Goal: Transaction & Acquisition: Obtain resource

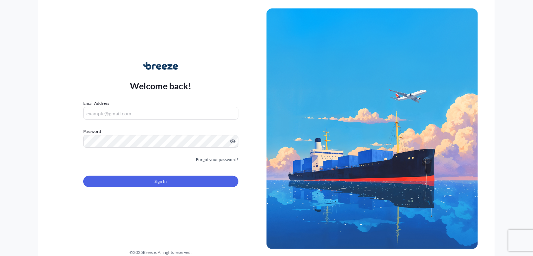
type input "[PERSON_NAME][EMAIL_ADDRESS][DOMAIN_NAME]"
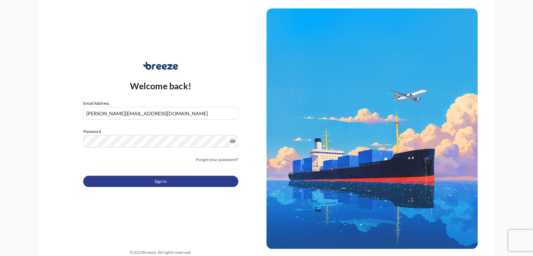
click at [152, 178] on button "Sign In" at bounding box center [160, 181] width 155 height 11
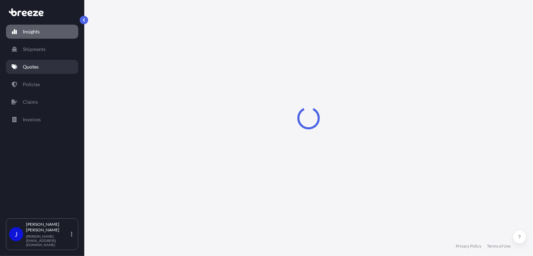
click at [46, 67] on link "Quotes" at bounding box center [42, 67] width 72 height 14
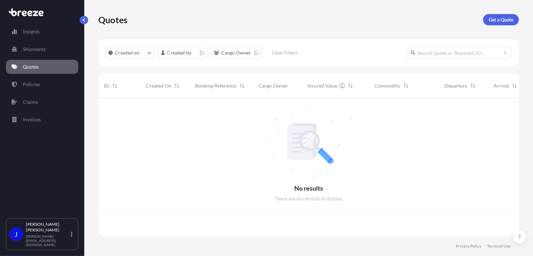
scroll to position [136, 415]
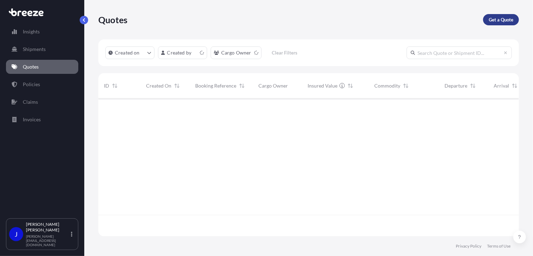
click at [491, 21] on p "Get a Quote" at bounding box center [501, 19] width 25 height 7
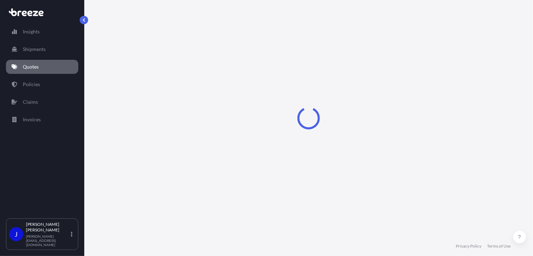
select select "Sea"
select select "1"
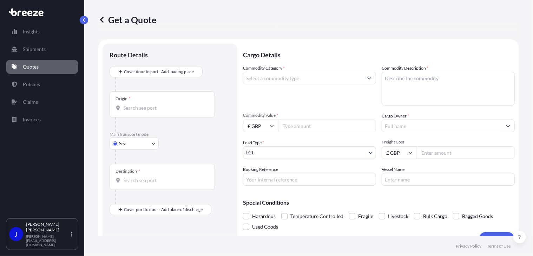
scroll to position [11, 0]
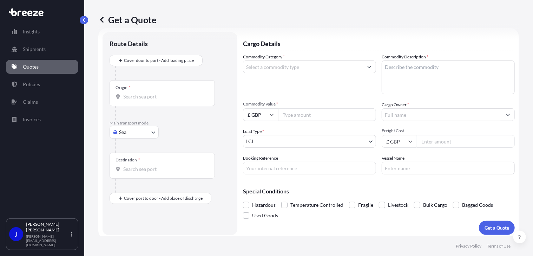
click at [147, 130] on body "Insights Shipments Quotes Policies Claims Invoices J [PERSON_NAME] [PERSON_NAME…" at bounding box center [266, 128] width 533 height 256
click at [140, 174] on div "Road" at bounding box center [134, 175] width 44 height 13
select select "Road"
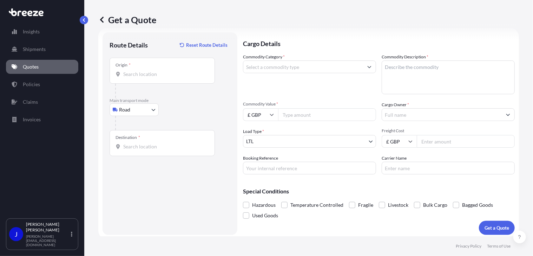
click at [150, 78] on div "Origin *" at bounding box center [162, 71] width 105 height 26
click at [150, 78] on input "Origin *" at bounding box center [164, 74] width 83 height 7
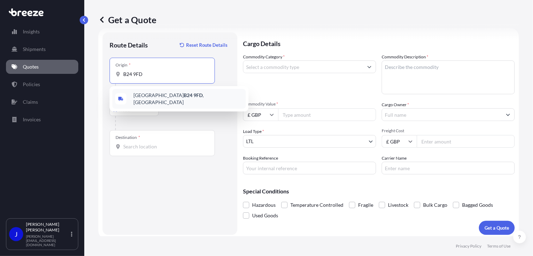
click at [150, 92] on div "[STREET_ADDRESS]" at bounding box center [178, 99] width 133 height 20
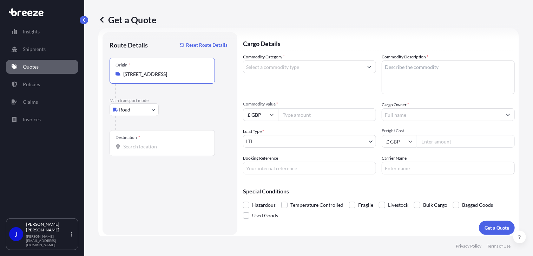
type input "[STREET_ADDRESS]"
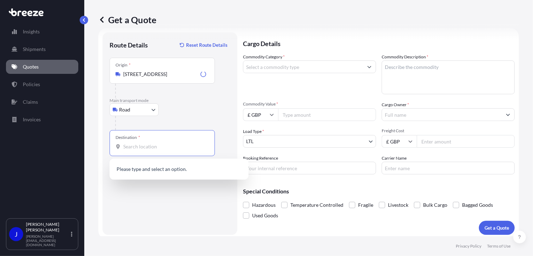
click at [146, 148] on input "Destination *" at bounding box center [164, 146] width 83 height 7
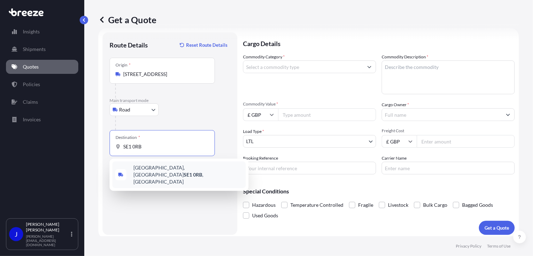
click at [168, 171] on span "[STREET_ADDRESS]" at bounding box center [188, 174] width 110 height 21
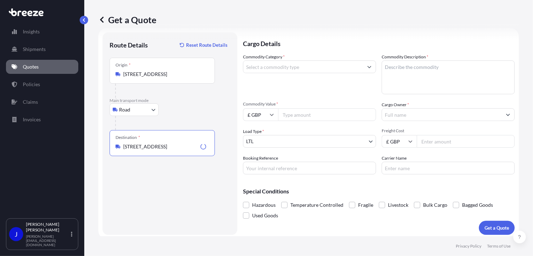
type input "[STREET_ADDRESS]"
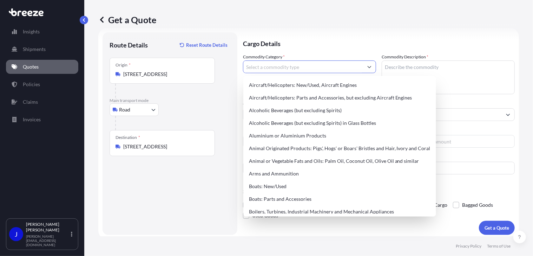
click at [262, 68] on input "Commodity Category *" at bounding box center [303, 66] width 120 height 13
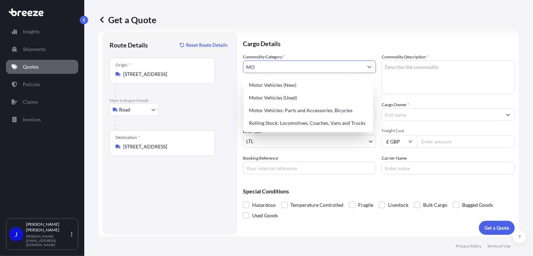
type input "M"
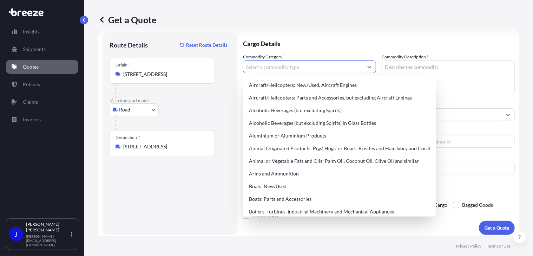
type input "L"
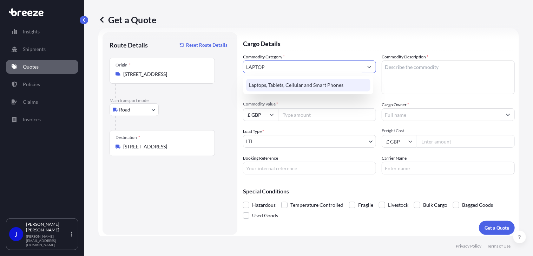
click at [277, 79] on div "Laptops, Tablets, Cellular and Smart Phones" at bounding box center [308, 85] width 124 height 13
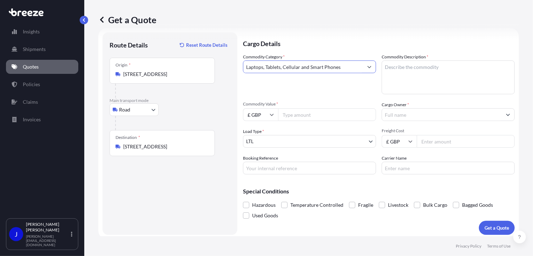
type input "Laptops, Tablets, Cellular and Smart Phones"
drag, startPoint x: 394, startPoint y: 80, endPoint x: 396, endPoint y: 66, distance: 14.1
click at [396, 66] on textarea "Commodity Description *" at bounding box center [448, 77] width 133 height 34
paste textarea "MACBOOK AND iPHONE 11"
type textarea "MACBOOK AND iPHONE 11"
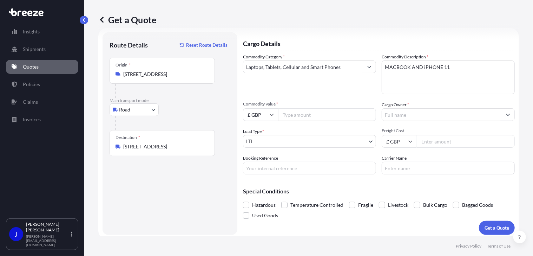
click at [331, 114] on input "Commodity Value *" at bounding box center [327, 114] width 98 height 13
type input "889"
click at [405, 115] on input "Cargo Owner *" at bounding box center [442, 114] width 120 height 13
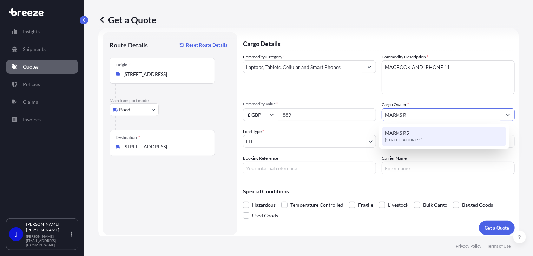
click at [418, 130] on div "[STREET_ADDRESS]" at bounding box center [444, 136] width 124 height 20
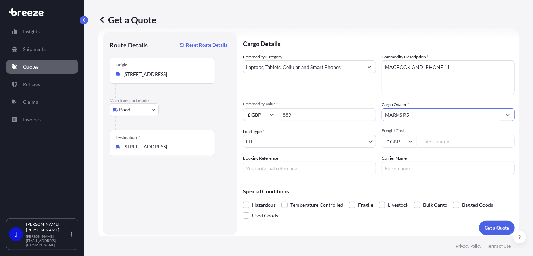
type input "MARKS R5"
click at [286, 168] on input "Booking Reference" at bounding box center [309, 167] width 133 height 13
paste input "2219460"
type input "2219460"
click at [436, 141] on input "Freight Cost" at bounding box center [466, 141] width 98 height 13
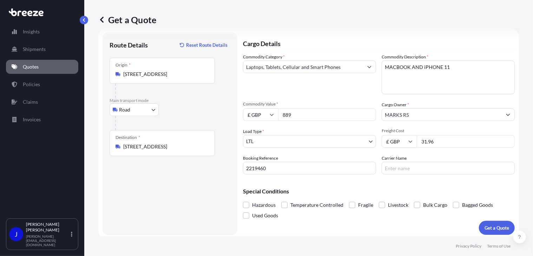
type input "31.96"
click at [495, 225] on p "Get a Quote" at bounding box center [496, 227] width 25 height 7
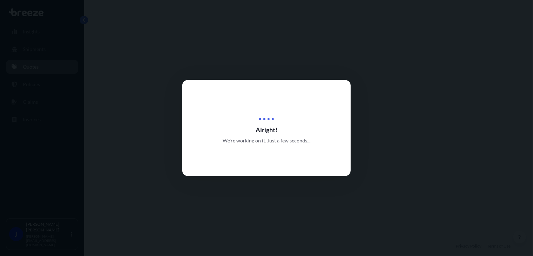
select select "Road"
select select "1"
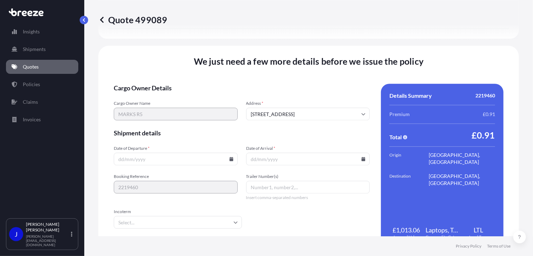
scroll to position [875, 0]
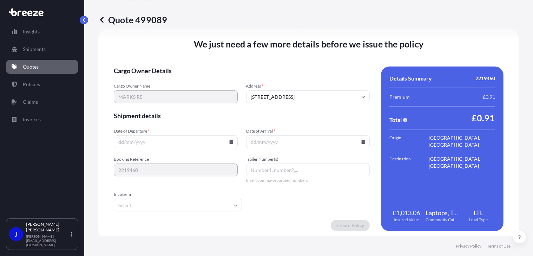
click at [227, 144] on input "Date of Departure *" at bounding box center [176, 141] width 124 height 13
click at [229, 140] on icon at bounding box center [231, 141] width 4 height 4
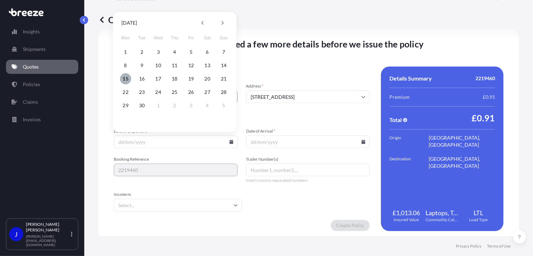
click at [125, 75] on button "15" at bounding box center [125, 78] width 11 height 11
type input "[DATE]"
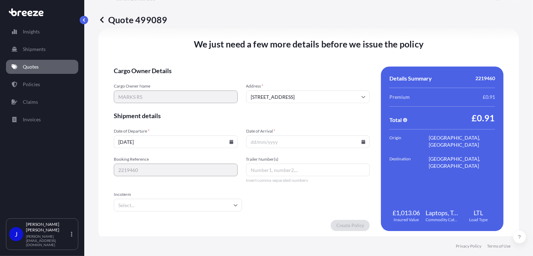
click at [357, 150] on form "Cargo Owner Details Cargo Owner Name MARKS R5 Address * [STREET_ADDRESS] Shipme…" at bounding box center [242, 148] width 256 height 164
click at [350, 140] on input "Date of Arrival *" at bounding box center [308, 141] width 124 height 13
click at [362, 143] on icon at bounding box center [363, 141] width 4 height 4
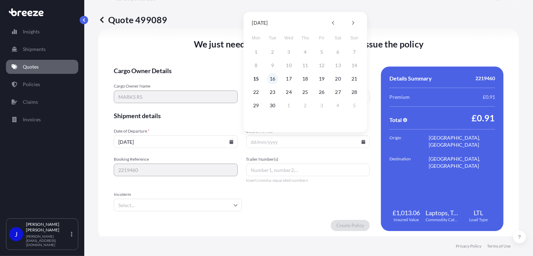
click at [270, 81] on button "16" at bounding box center [272, 78] width 11 height 11
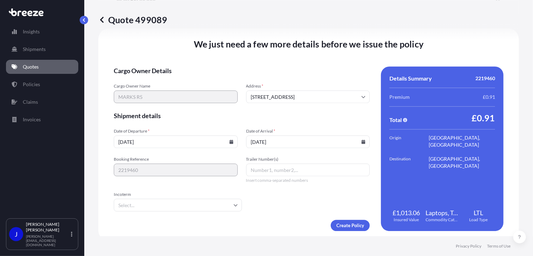
type input "[DATE]"
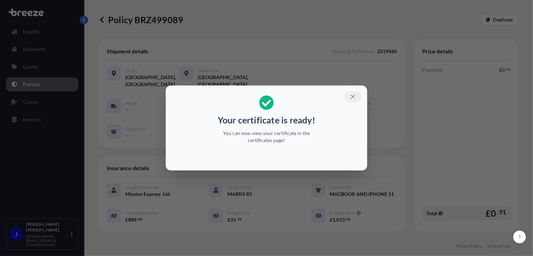
click at [350, 95] on icon "button" at bounding box center [353, 96] width 6 height 6
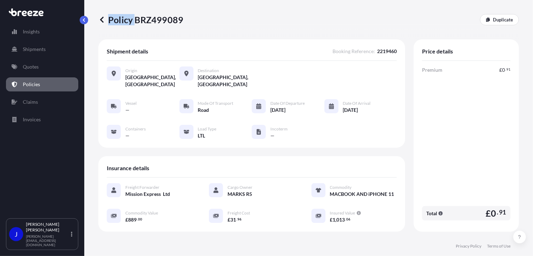
drag, startPoint x: 134, startPoint y: 19, endPoint x: 183, endPoint y: 23, distance: 48.3
click at [183, 23] on div "Policy BRZ499089 Duplicate" at bounding box center [308, 19] width 421 height 11
drag, startPoint x: 183, startPoint y: 23, endPoint x: 178, endPoint y: 22, distance: 4.8
click at [179, 21] on p "Policy BRZ499089" at bounding box center [140, 19] width 85 height 11
drag, startPoint x: 136, startPoint y: 19, endPoint x: 181, endPoint y: 22, distance: 45.0
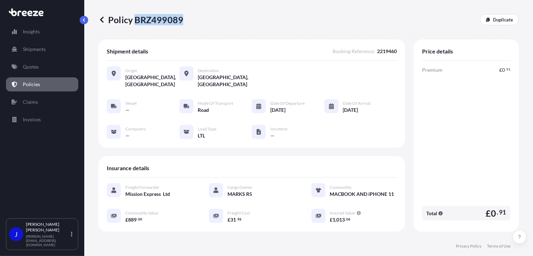
click at [181, 22] on p "Policy BRZ499089" at bounding box center [140, 19] width 85 height 11
copy p "BRZ499089"
click at [35, 70] on p "Quotes" at bounding box center [31, 66] width 16 height 7
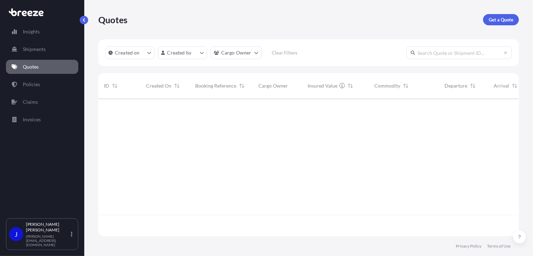
scroll to position [136, 415]
click at [497, 18] on p "Get a Quote" at bounding box center [501, 19] width 25 height 7
select select "Sea"
select select "1"
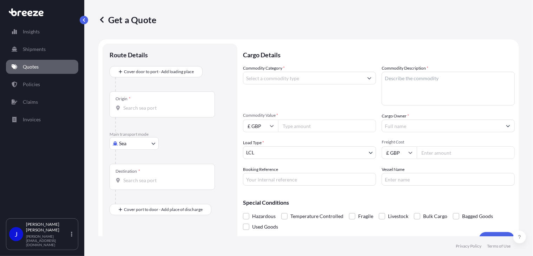
scroll to position [11, 0]
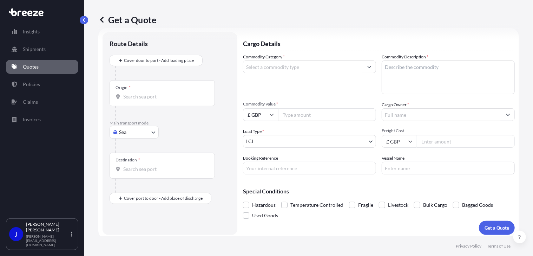
click at [142, 136] on body "Insights Shipments Quotes Policies Claims Invoices J [PERSON_NAME] [PERSON_NAME…" at bounding box center [266, 128] width 533 height 256
click at [139, 173] on div "Road" at bounding box center [134, 175] width 44 height 13
select select "Road"
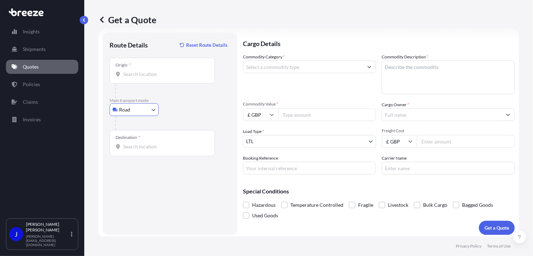
click at [153, 78] on div "Origin *" at bounding box center [162, 71] width 105 height 26
click at [153, 78] on input "Origin *" at bounding box center [164, 74] width 83 height 7
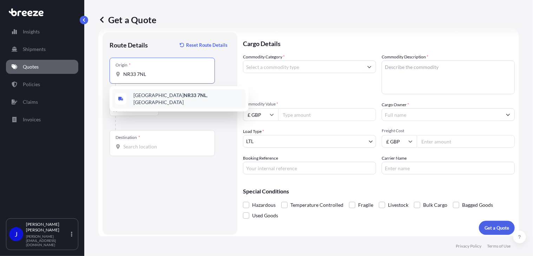
click at [162, 101] on div "[STREET_ADDRESS]" at bounding box center [178, 99] width 133 height 20
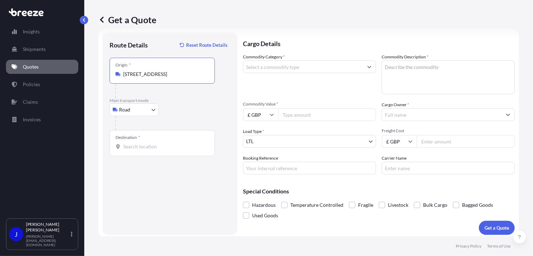
type input "[STREET_ADDRESS]"
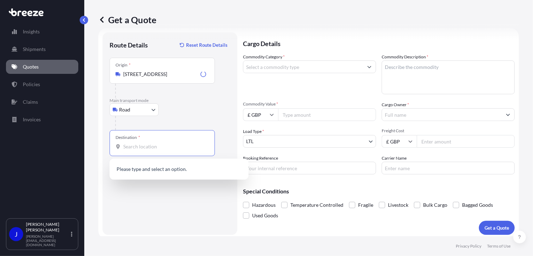
click at [139, 148] on input "Destination *" at bounding box center [164, 146] width 83 height 7
click at [148, 171] on span "[STREET_ADDRESS]" at bounding box center [155, 169] width 44 height 7
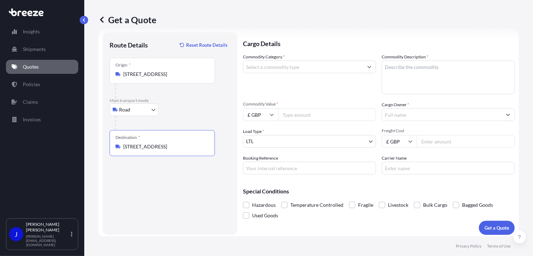
type input "[STREET_ADDRESS]"
click at [291, 116] on input "Commodity Value *" at bounding box center [327, 114] width 98 height 13
type input "1500"
click at [295, 67] on input "Commodity Category *" at bounding box center [303, 66] width 120 height 13
click at [295, 62] on input "Commodity Category *" at bounding box center [303, 66] width 120 height 13
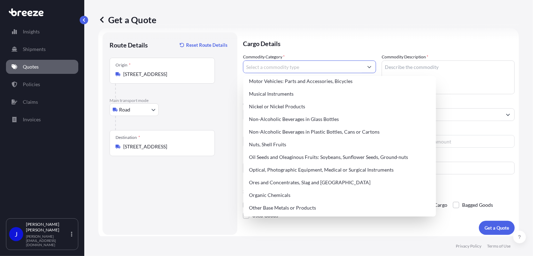
scroll to position [1053, 0]
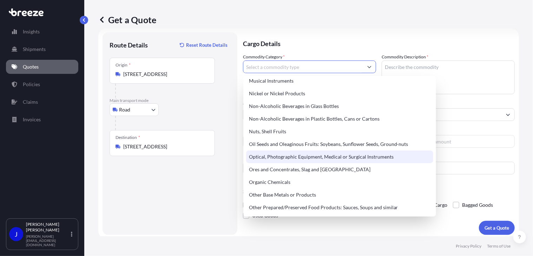
click at [334, 156] on div "Optical, Photographic Equipment, Medical or Surgical Instruments" at bounding box center [339, 156] width 187 height 13
type input "Optical, Photographic Equipment, Medical or Surgical Instruments"
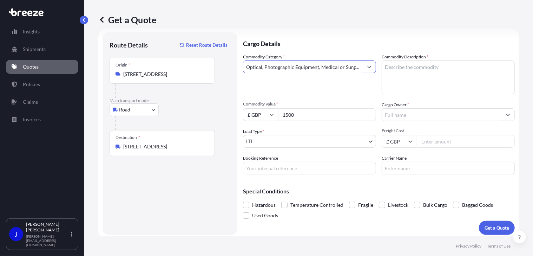
click at [406, 71] on textarea "Commodity Description *" at bounding box center [448, 77] width 133 height 34
paste textarea "Optode"
type textarea "Optode"
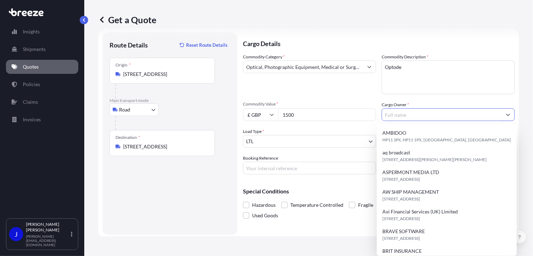
click at [382, 113] on input "Cargo Owner *" at bounding box center [442, 114] width 120 height 13
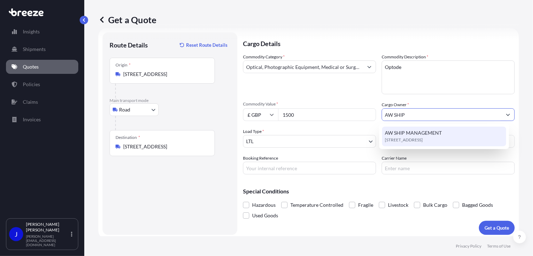
click at [434, 133] on span "AW SHIP MANAGEMENT" at bounding box center [413, 132] width 57 height 7
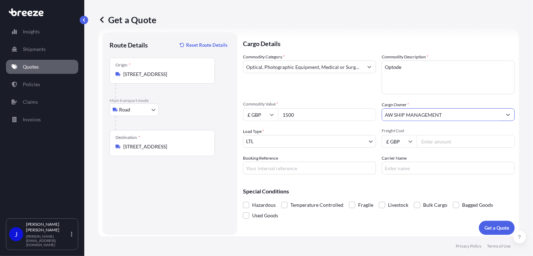
type input "AW SHIP MANAGEMENT"
paste input "2219478"
type input "2219478"
click at [431, 139] on input "Freight Cost" at bounding box center [466, 141] width 98 height 13
type input "28.63"
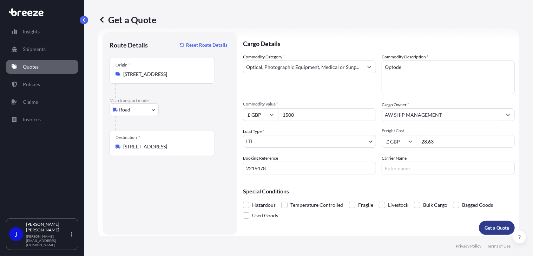
click at [481, 222] on button "Get a Quote" at bounding box center [497, 227] width 36 height 14
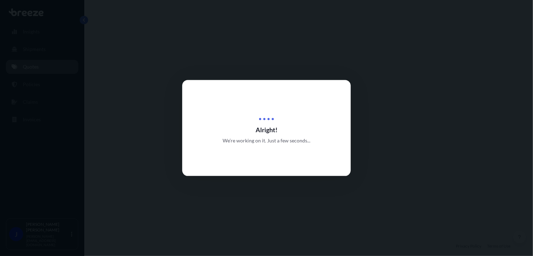
select select "Road"
select select "1"
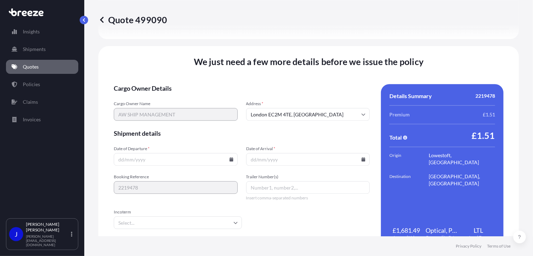
scroll to position [875, 0]
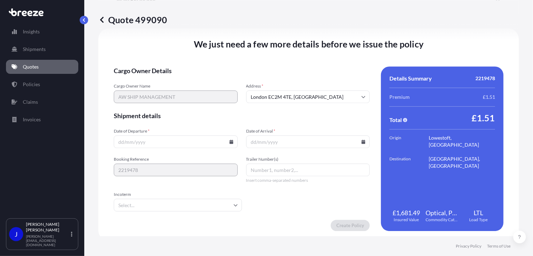
click at [230, 143] on icon at bounding box center [231, 141] width 4 height 4
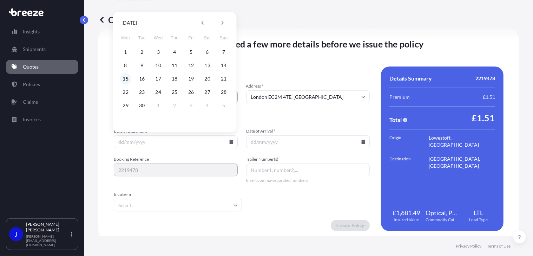
click at [127, 78] on button "15" at bounding box center [125, 78] width 11 height 11
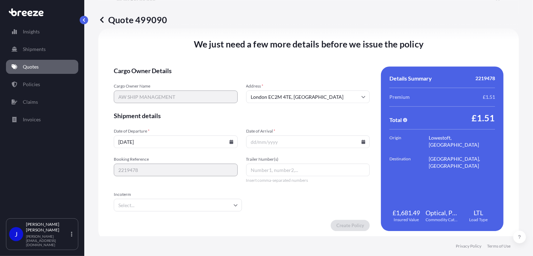
type input "[DATE]"
click at [362, 140] on icon at bounding box center [364, 141] width 4 height 4
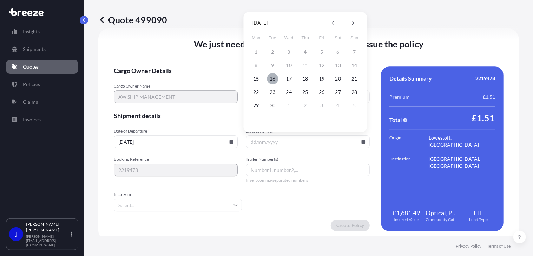
click at [270, 79] on button "16" at bounding box center [272, 78] width 11 height 11
type input "[DATE]"
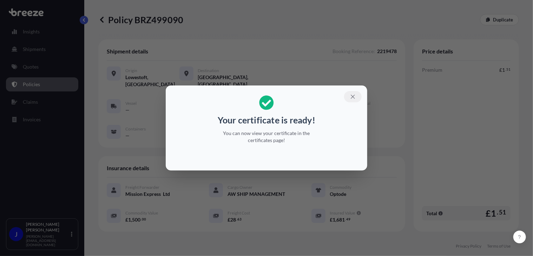
click at [350, 97] on icon "button" at bounding box center [353, 96] width 6 height 6
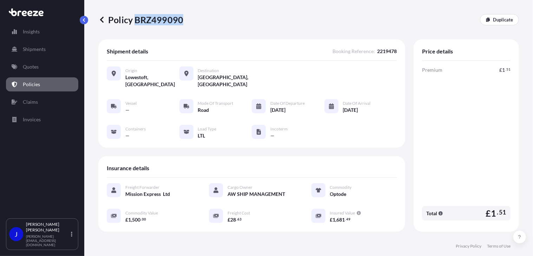
drag, startPoint x: 135, startPoint y: 19, endPoint x: 182, endPoint y: 20, distance: 46.4
click at [182, 20] on p "Policy BRZ499090" at bounding box center [140, 19] width 85 height 11
drag, startPoint x: 182, startPoint y: 20, endPoint x: 176, endPoint y: 20, distance: 5.7
copy p "BRZ499090"
click at [44, 71] on link "Quotes" at bounding box center [42, 67] width 72 height 14
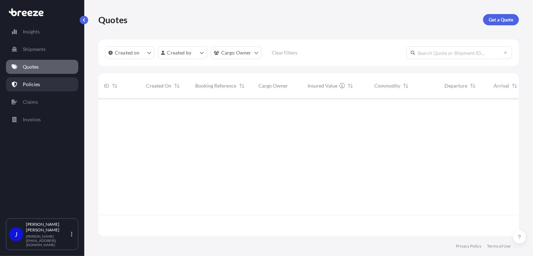
scroll to position [157, 415]
click at [33, 84] on p "Policies" at bounding box center [31, 84] width 17 height 7
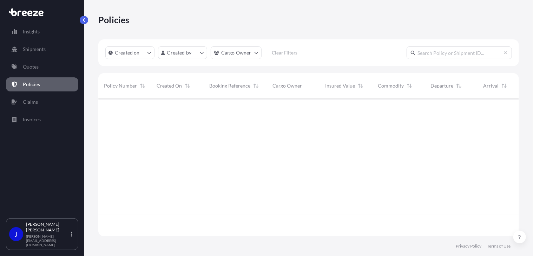
scroll to position [136, 415]
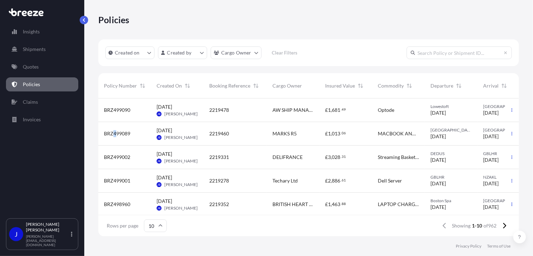
click at [115, 131] on span "BRZ499089" at bounding box center [117, 133] width 26 height 7
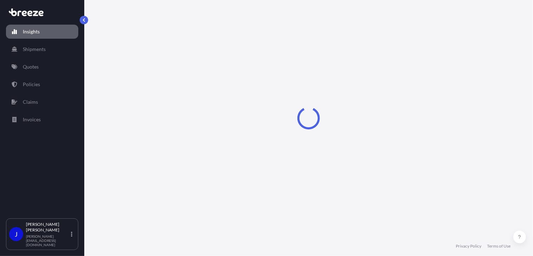
select select "2025"
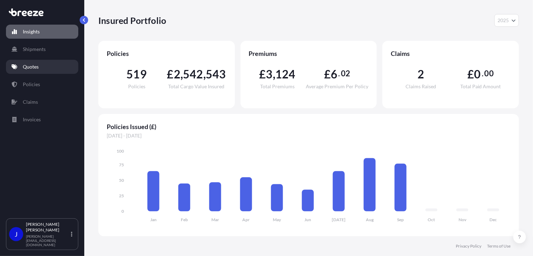
click at [34, 66] on p "Quotes" at bounding box center [31, 66] width 16 height 7
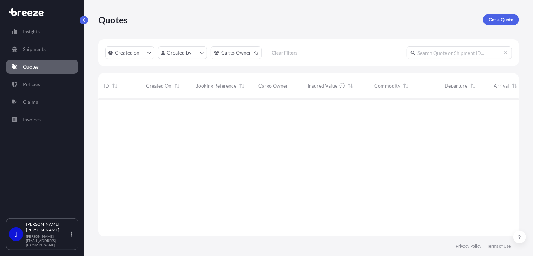
scroll to position [157, 415]
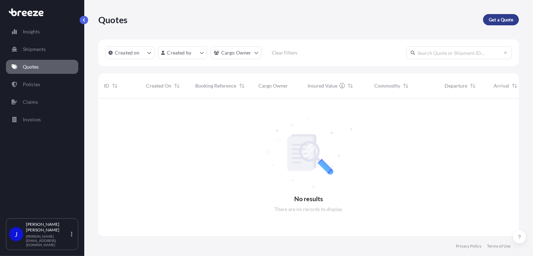
click at [511, 15] on link "Get a Quote" at bounding box center [501, 19] width 36 height 11
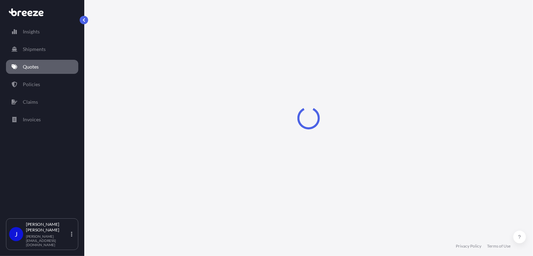
select select "Sea"
select select "1"
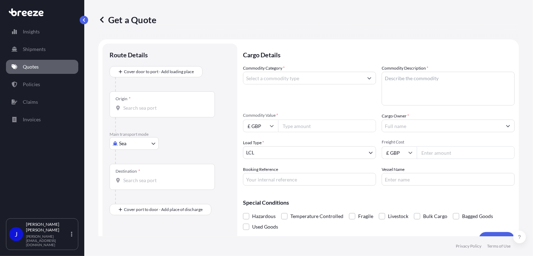
scroll to position [11, 0]
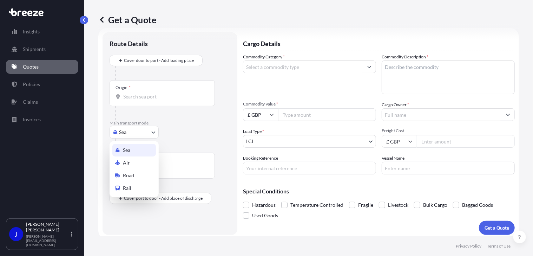
click at [146, 131] on body "Insights Shipments Quotes Policies Claims Invoices J Jolanta Baldyga jolanta@mi…" at bounding box center [266, 128] width 533 height 256
click at [135, 171] on div "Road" at bounding box center [134, 175] width 44 height 13
select select "Road"
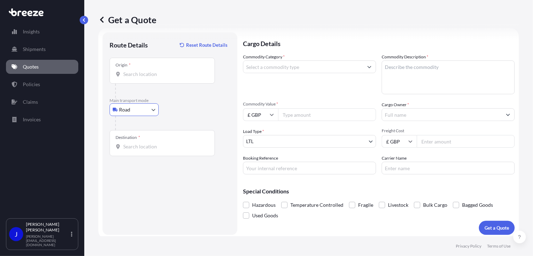
click at [144, 80] on div "Origin *" at bounding box center [162, 71] width 105 height 26
click at [144, 78] on input "Origin *" at bounding box center [164, 74] width 83 height 7
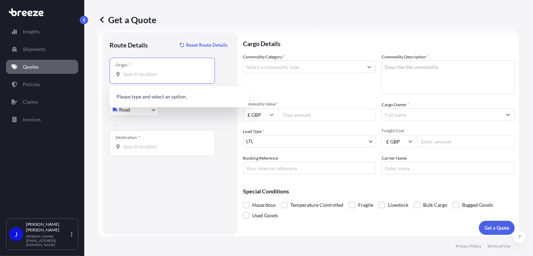
type input "N"
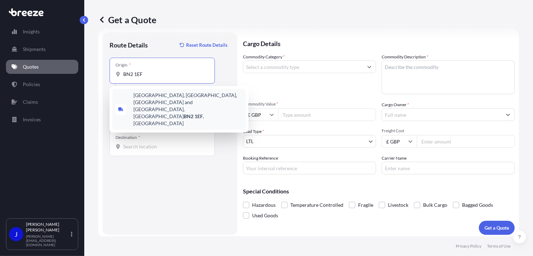
click at [150, 98] on span "Saint George's Road, Kemptown, Brighton and Hove, Brighton BN2 1EF , UK" at bounding box center [188, 109] width 110 height 35
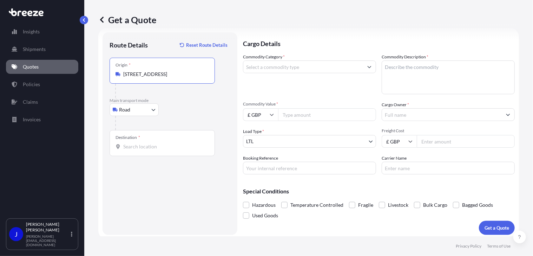
type input "Saint George's Road, Kemptown, Brighton and Hove, Brighton BN2 1EF, UK"
click at [150, 146] on input "Destination *" at bounding box center [164, 146] width 83 height 7
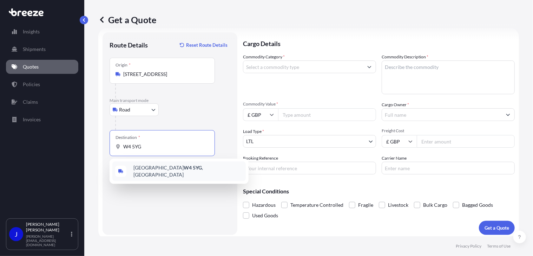
click at [186, 170] on div "London W4 5YG , UK" at bounding box center [178, 171] width 133 height 20
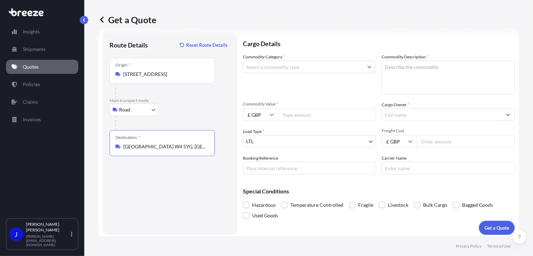
type input "London W4 5YG, UK"
click at [260, 70] on input "Commodity Category *" at bounding box center [303, 66] width 120 height 13
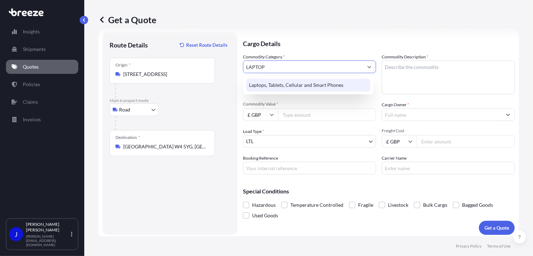
click at [275, 82] on div "Laptops, Tablets, Cellular and Smart Phones" at bounding box center [308, 85] width 124 height 13
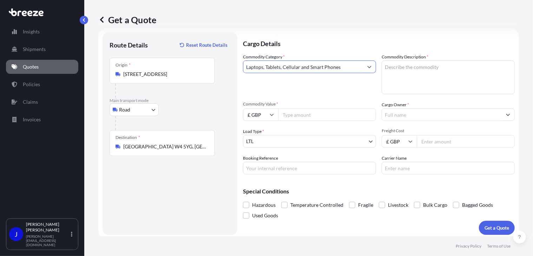
type input "Laptops, Tablets, Cellular and Smart Phones"
click at [388, 66] on textarea "Commodity Description *" at bounding box center [448, 77] width 133 height 34
type textarea "LAPTOP"
click at [317, 116] on input "Commodity Value *" at bounding box center [327, 114] width 98 height 13
type input "300"
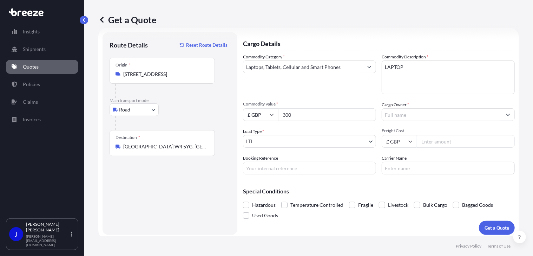
click at [397, 115] on input "Cargo Owner *" at bounding box center [442, 114] width 120 height 13
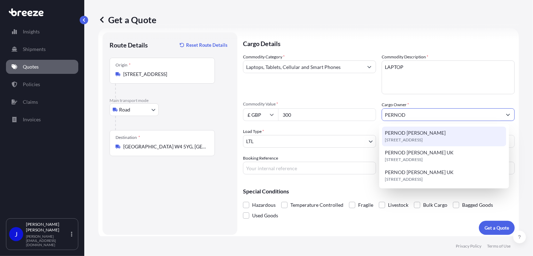
click at [418, 129] on span "PERNOD RICARD" at bounding box center [415, 132] width 61 height 7
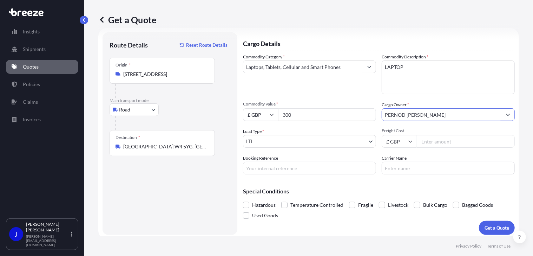
type input "PERNOD RICARD"
paste input "219443"
click at [246, 167] on input "219443" at bounding box center [309, 167] width 133 height 13
type input "2219443"
click at [437, 142] on input "Freight Cost" at bounding box center [466, 141] width 98 height 13
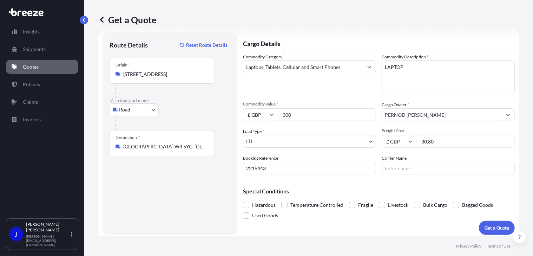
type input "30.80"
drag, startPoint x: 407, startPoint y: 180, endPoint x: 446, endPoint y: 196, distance: 42.4
click at [416, 181] on div "Special Conditions Hazardous Temperature Controlled Fragile Livestock Bulk Carg…" at bounding box center [379, 200] width 272 height 41
click at [479, 224] on button "Get a Quote" at bounding box center [497, 227] width 36 height 14
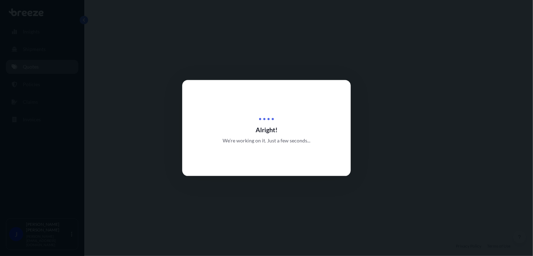
select select "Road"
select select "1"
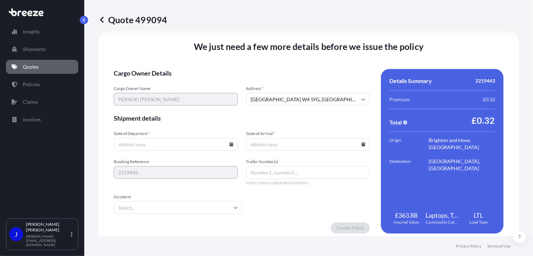
scroll to position [875, 0]
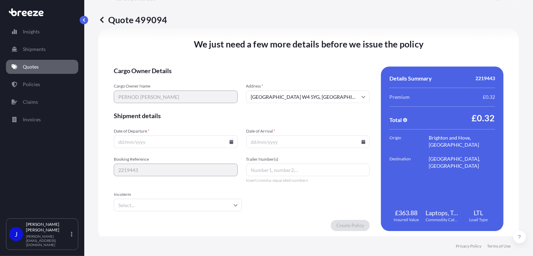
click at [230, 138] on input "Date of Departure *" at bounding box center [176, 141] width 124 height 13
click at [229, 140] on icon at bounding box center [231, 141] width 4 height 4
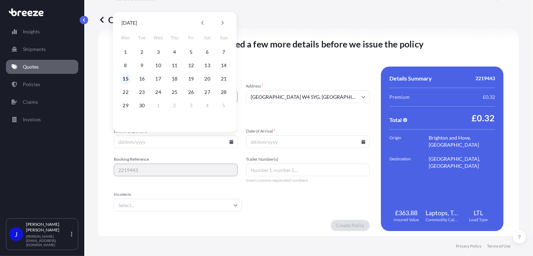
click at [126, 78] on button "15" at bounding box center [125, 78] width 11 height 11
type input "[DATE]"
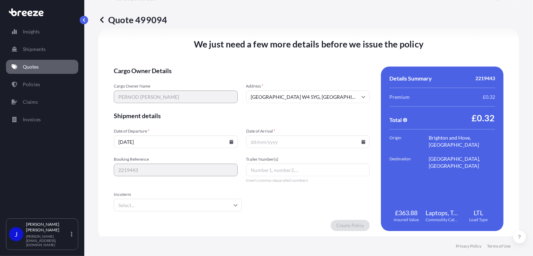
click at [335, 141] on input "Date of Arrival *" at bounding box center [308, 141] width 124 height 13
click at [361, 139] on input "Date of Arrival *" at bounding box center [308, 141] width 124 height 13
drag, startPoint x: 359, startPoint y: 143, endPoint x: 355, endPoint y: 140, distance: 5.5
click at [362, 143] on icon at bounding box center [364, 141] width 4 height 4
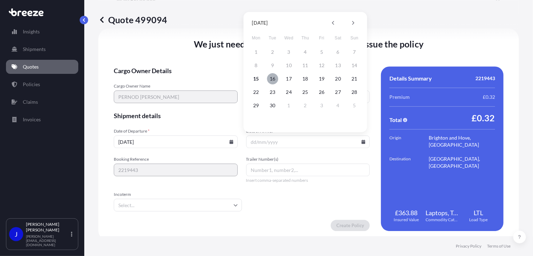
click at [271, 77] on button "16" at bounding box center [272, 78] width 11 height 11
type input "[DATE]"
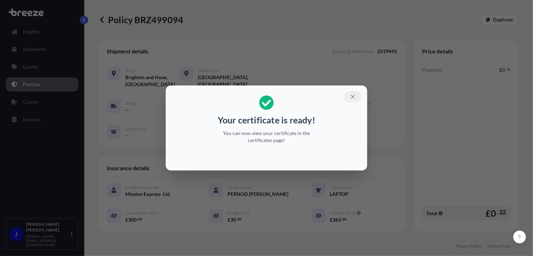
click at [352, 98] on icon "button" at bounding box center [353, 96] width 6 height 6
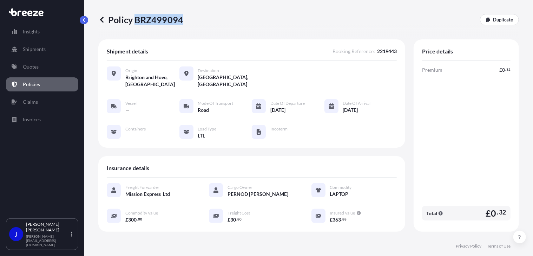
drag, startPoint x: 134, startPoint y: 20, endPoint x: 181, endPoint y: 24, distance: 47.9
click at [181, 24] on p "Policy BRZ499094" at bounding box center [140, 19] width 85 height 11
copy p "BRZ499094"
click at [32, 68] on p "Quotes" at bounding box center [31, 66] width 16 height 7
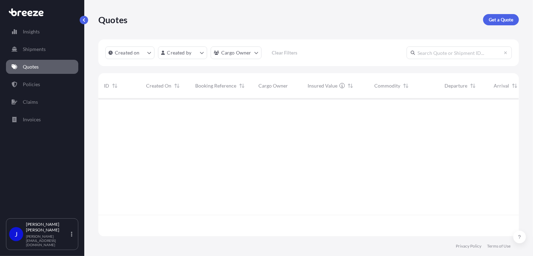
scroll to position [157, 415]
